Goal: Task Accomplishment & Management: Use online tool/utility

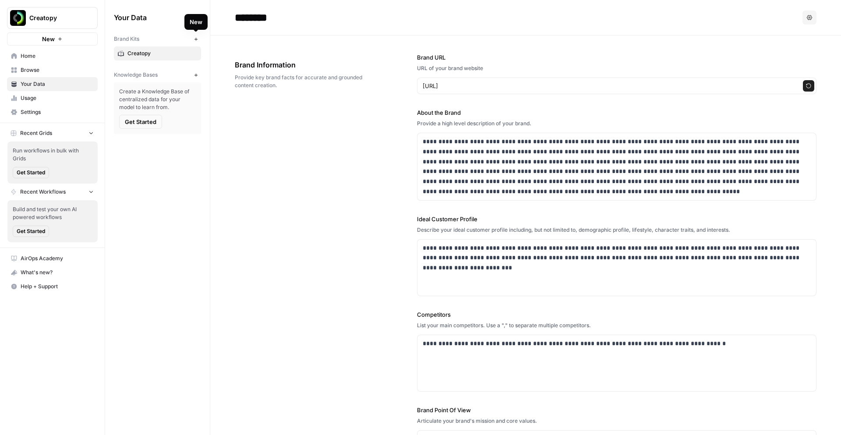
click at [194, 37] on icon "button" at bounding box center [196, 39] width 5 height 5
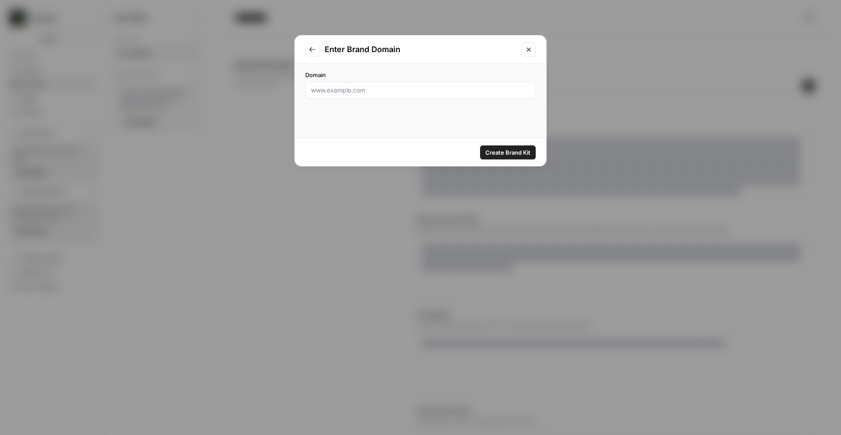
click at [531, 49] on icon "Close modal" at bounding box center [528, 49] width 7 height 7
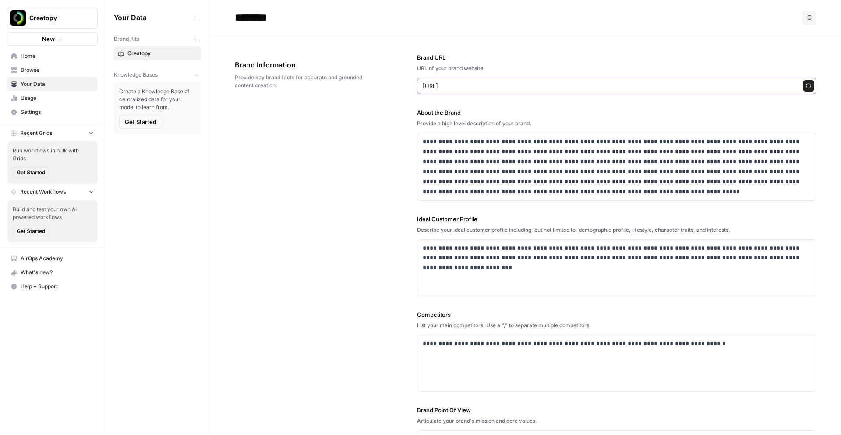
click at [490, 84] on input "[URL]" at bounding box center [608, 85] width 370 height 9
type input "[URL][DOMAIN_NAME]"
click at [361, 153] on div "**********" at bounding box center [525, 269] width 581 height 469
click at [198, 41] on button "New" at bounding box center [195, 39] width 11 height 11
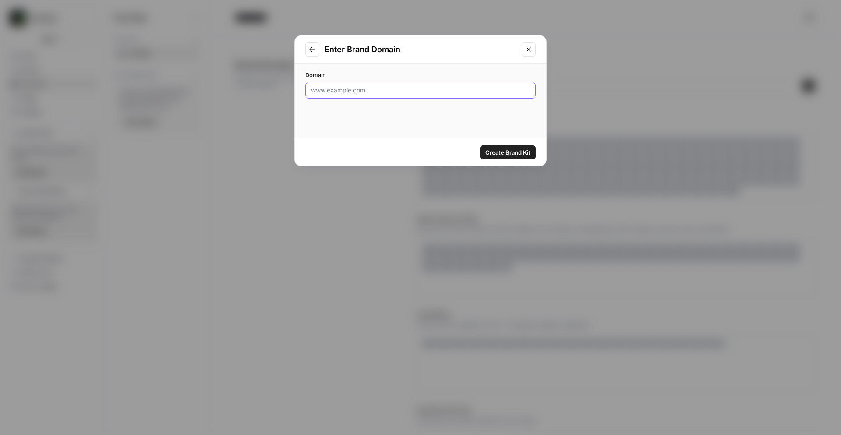
click at [339, 92] on input "Domain" at bounding box center [420, 90] width 219 height 9
type input "[URL]"
click at [507, 150] on span "Create Brand Kit" at bounding box center [507, 152] width 45 height 9
